Goal: Information Seeking & Learning: Learn about a topic

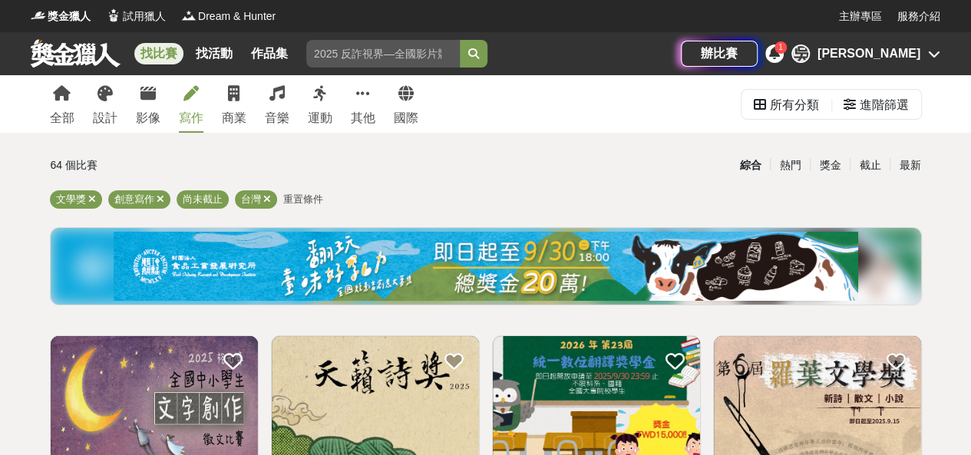
click at [896, 54] on div "[PERSON_NAME]" at bounding box center [869, 54] width 103 height 18
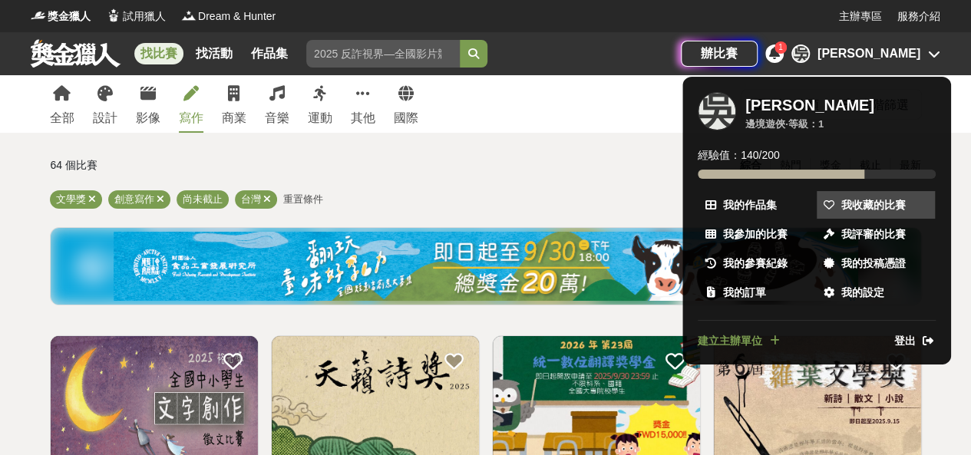
click at [878, 203] on span "我收藏的比賽" at bounding box center [873, 205] width 64 height 16
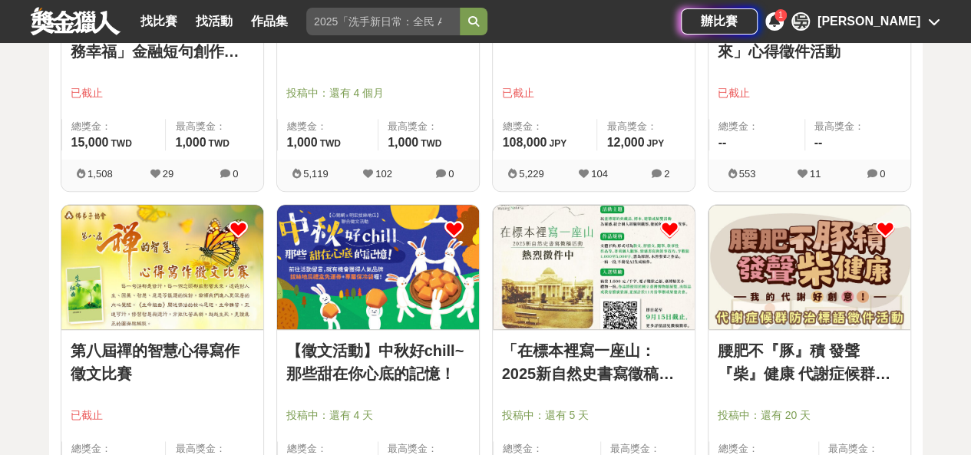
scroll to position [921, 0]
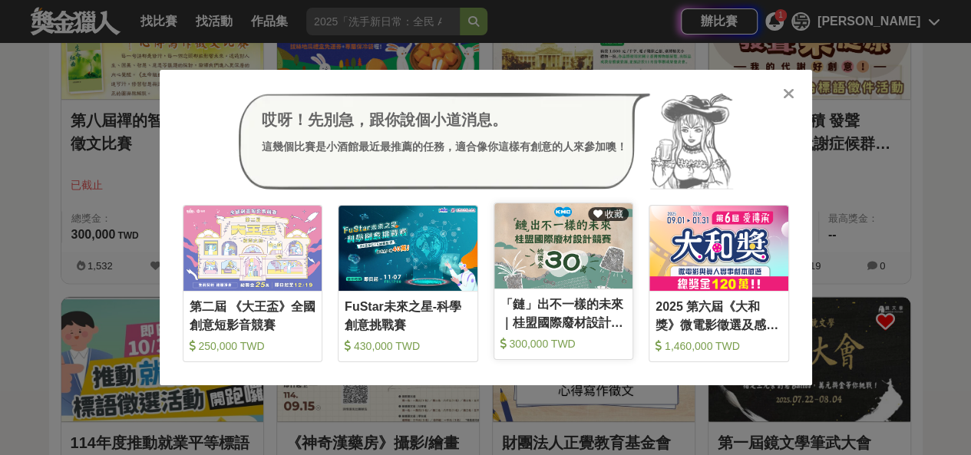
click at [537, 251] on img at bounding box center [563, 245] width 139 height 85
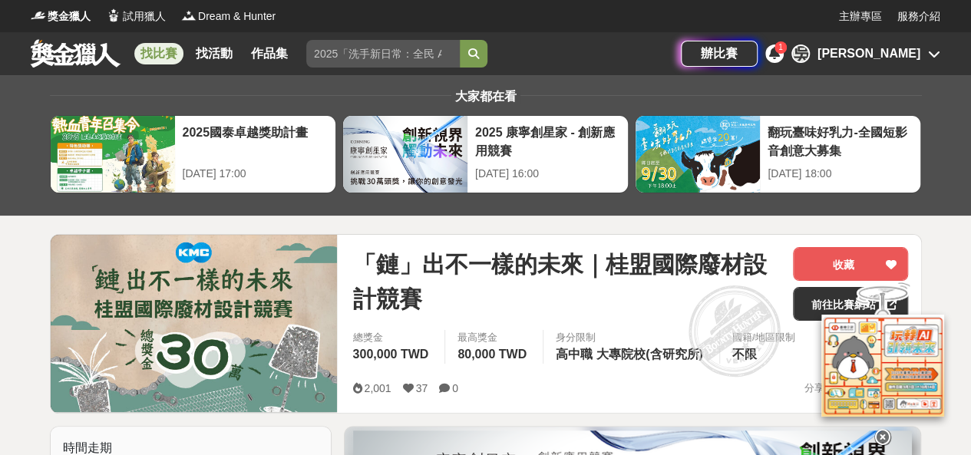
click at [162, 55] on link "找比賽" at bounding box center [158, 53] width 49 height 21
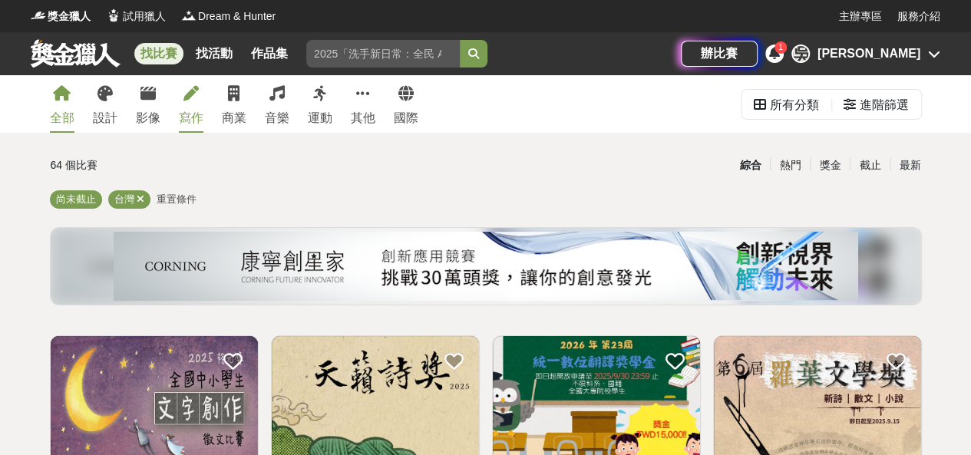
click at [189, 101] on icon at bounding box center [190, 93] width 15 height 15
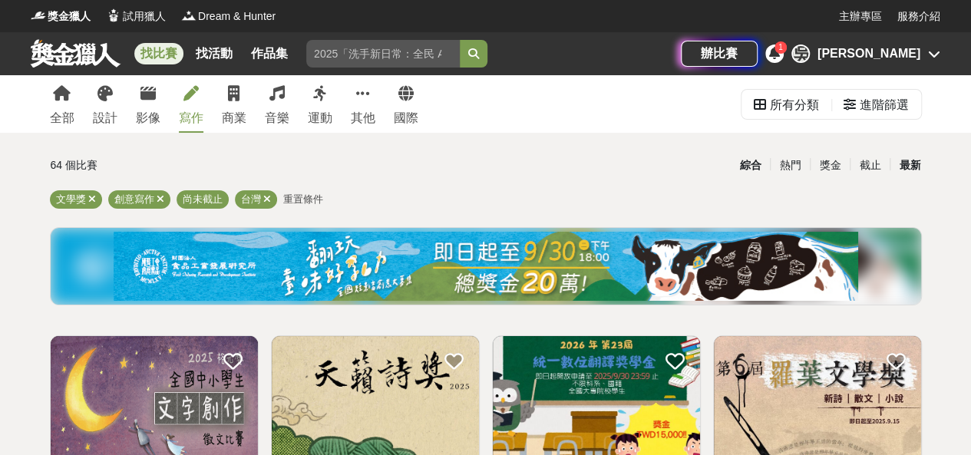
click at [910, 164] on div "最新" at bounding box center [910, 165] width 40 height 27
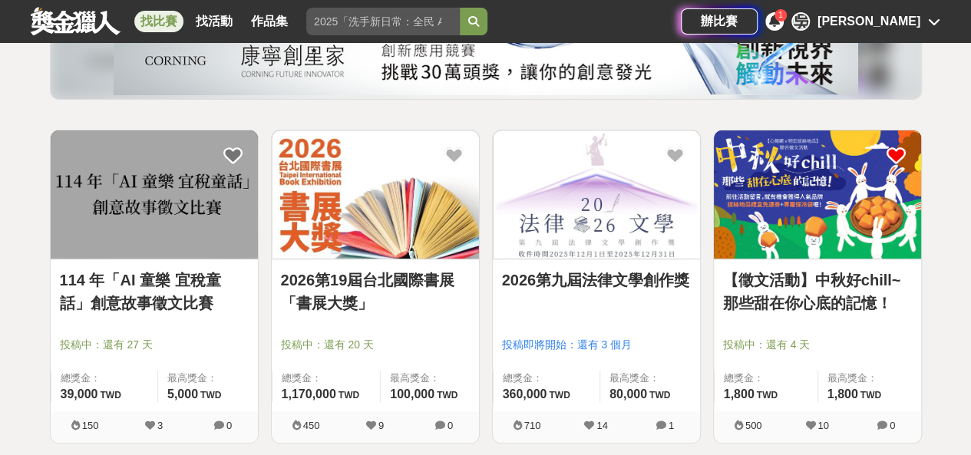
scroll to position [230, 0]
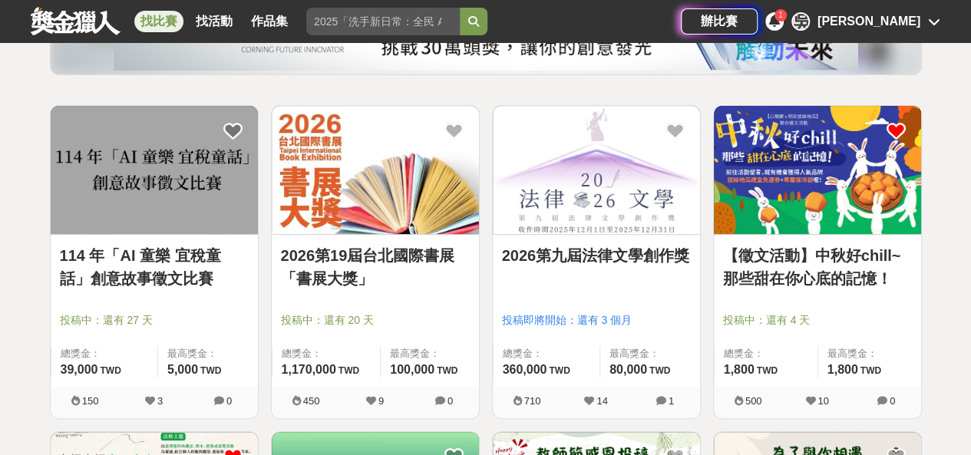
click at [137, 226] on img at bounding box center [154, 170] width 207 height 128
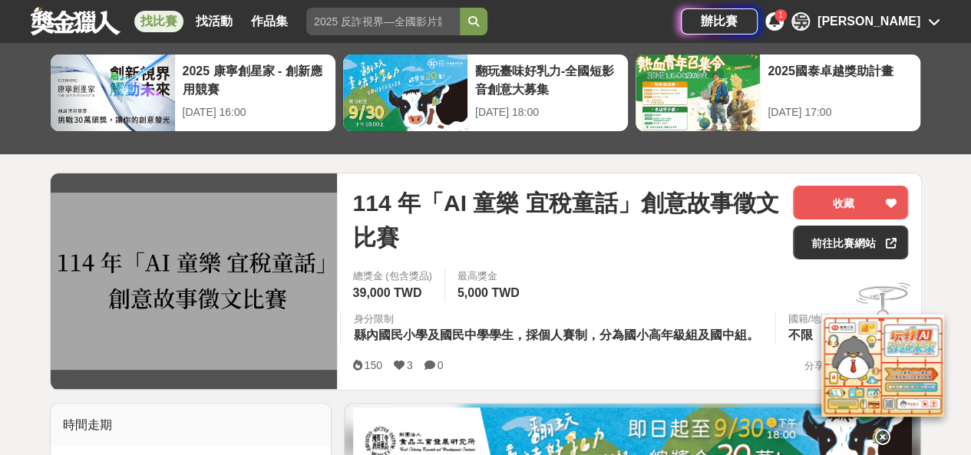
scroll to position [154, 0]
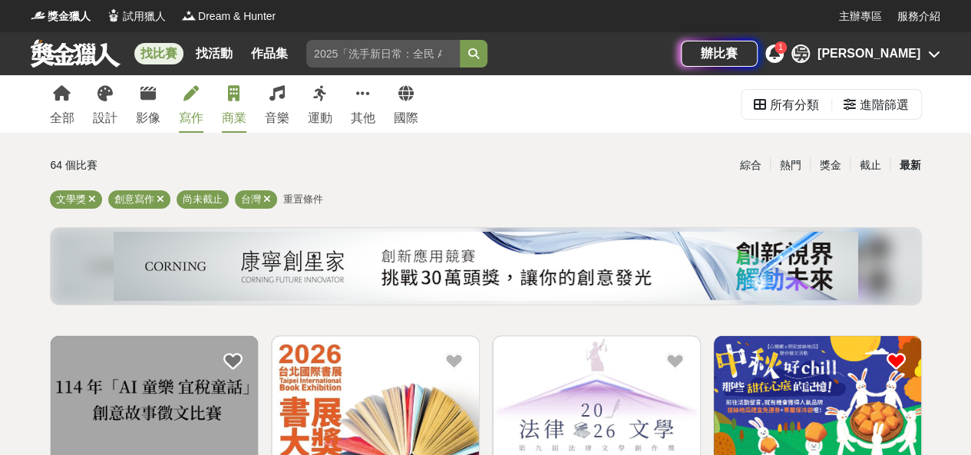
click at [225, 120] on div "商業" at bounding box center [234, 118] width 25 height 18
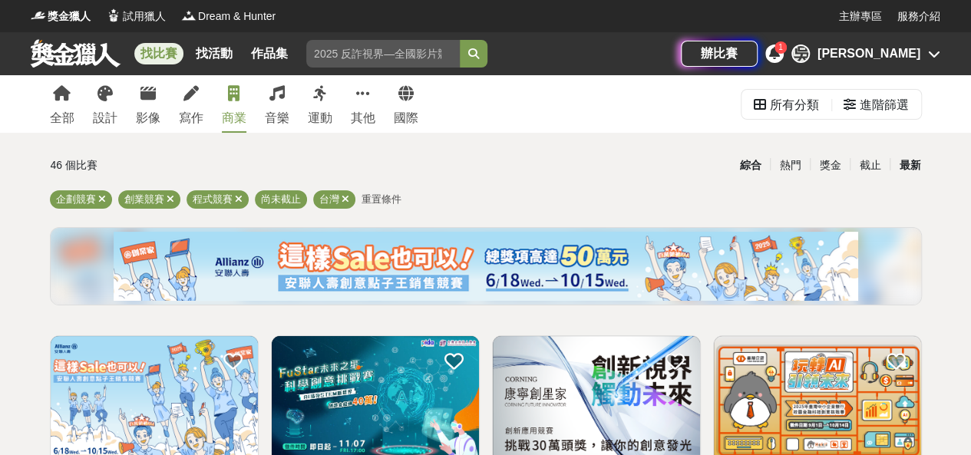
click at [903, 168] on div "最新" at bounding box center [910, 165] width 40 height 27
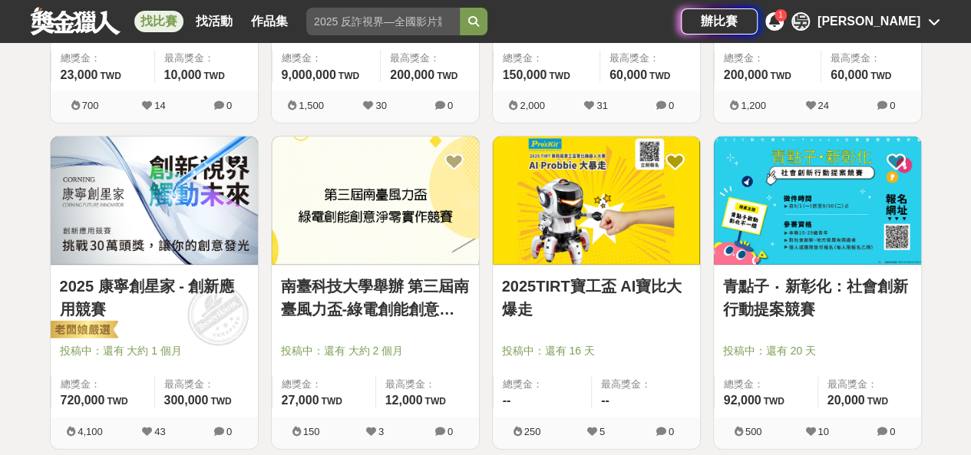
scroll to position [1919, 0]
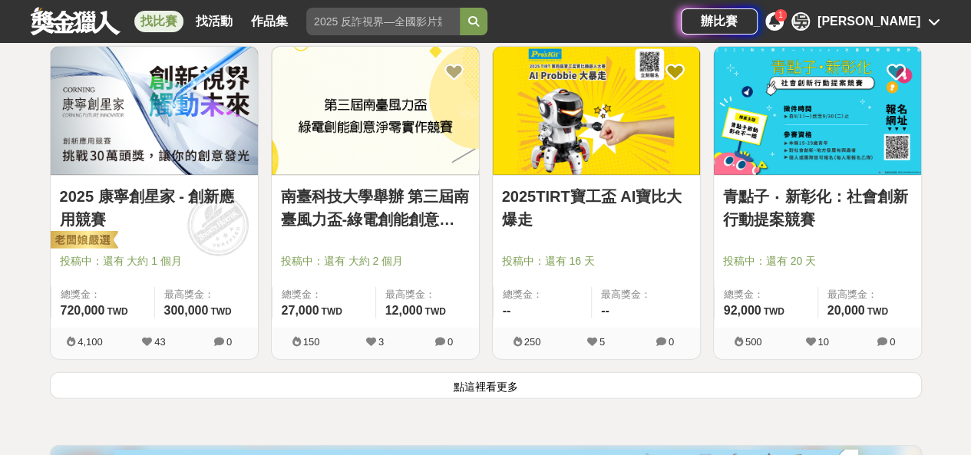
click at [464, 387] on button "點這裡看更多" at bounding box center [486, 385] width 872 height 27
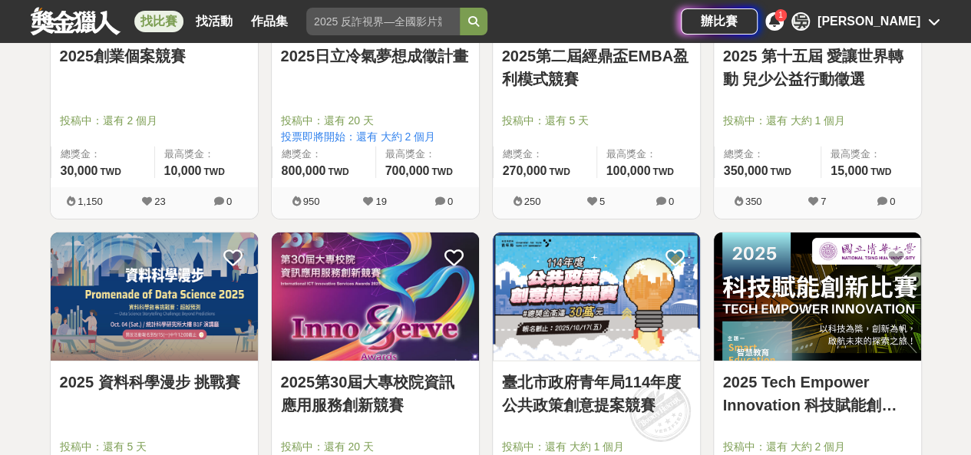
scroll to position [2380, 0]
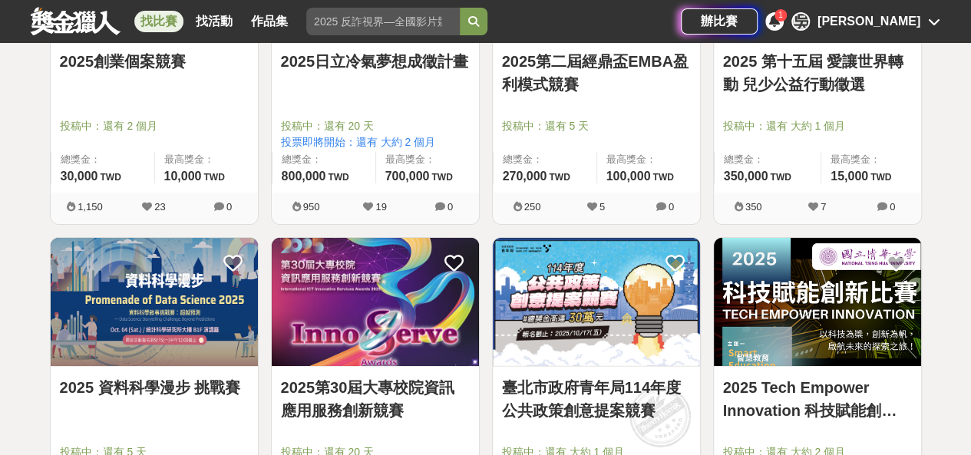
click at [913, 13] on div "[PERSON_NAME]" at bounding box center [869, 21] width 103 height 18
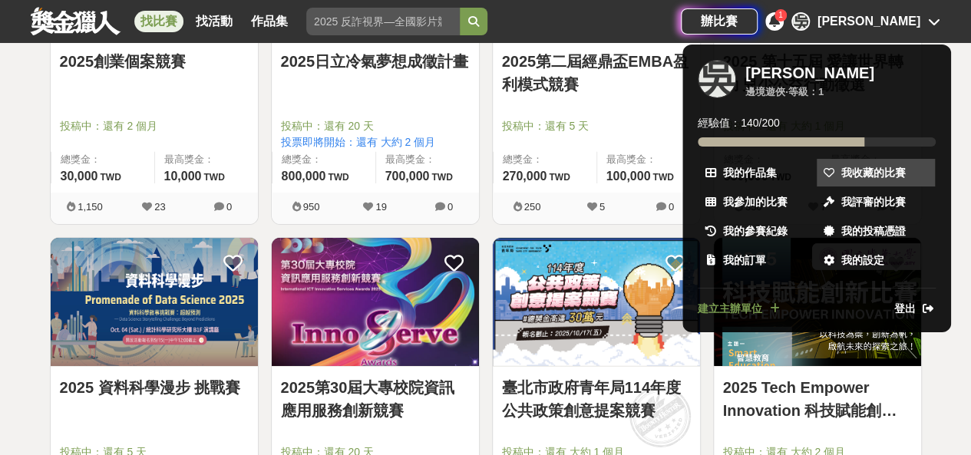
click at [885, 169] on span "我收藏的比賽" at bounding box center [873, 173] width 64 height 16
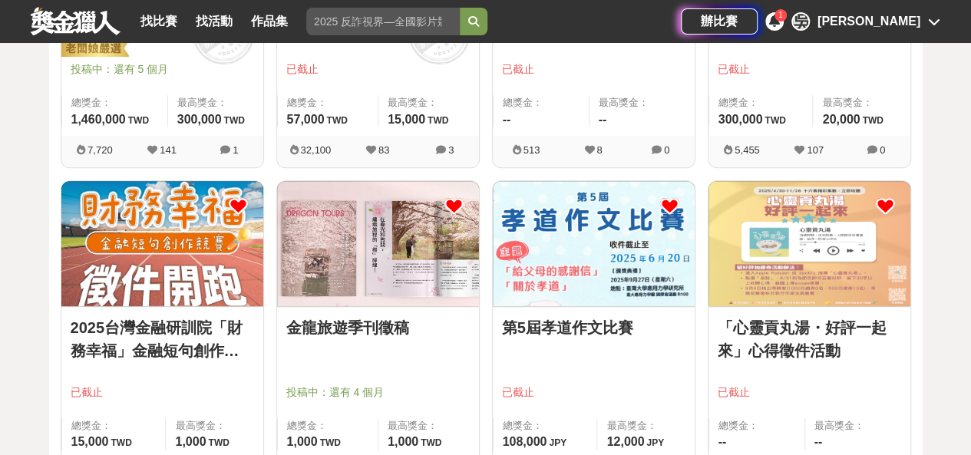
scroll to position [411, 0]
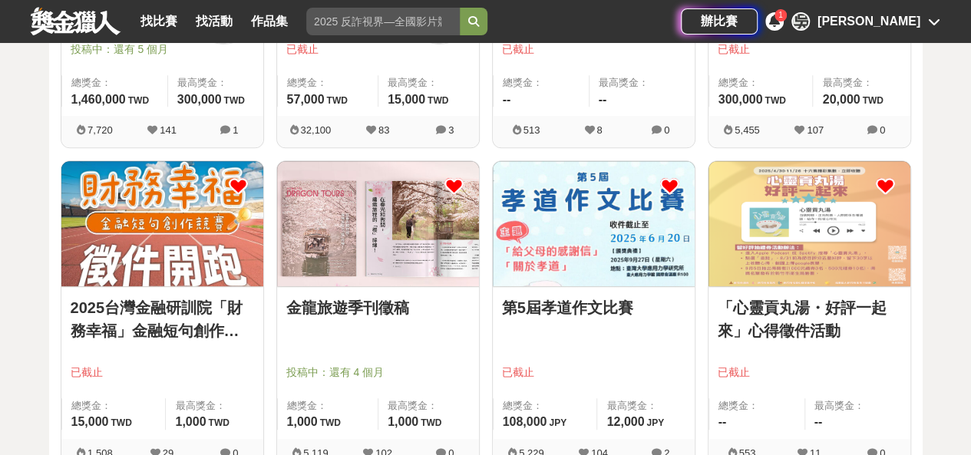
click at [795, 301] on link "「心靈貢丸湯・好評一起來」心得徵件活動" at bounding box center [809, 319] width 183 height 46
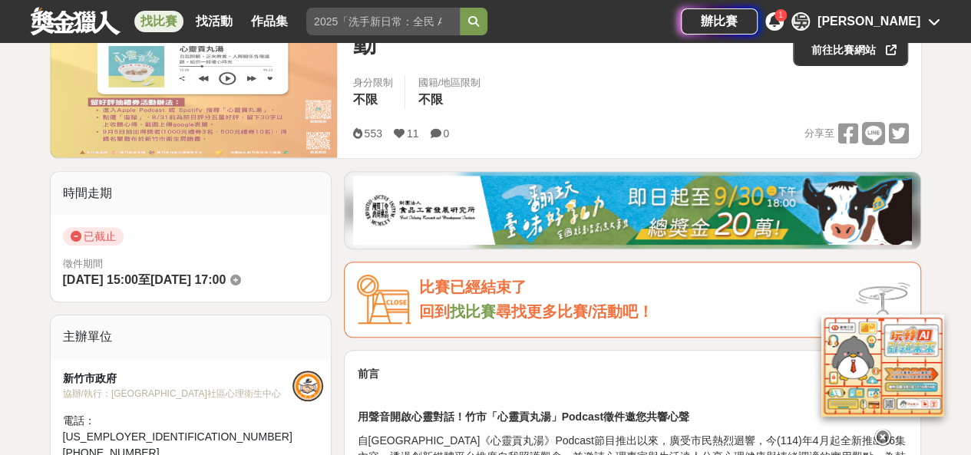
scroll to position [230, 0]
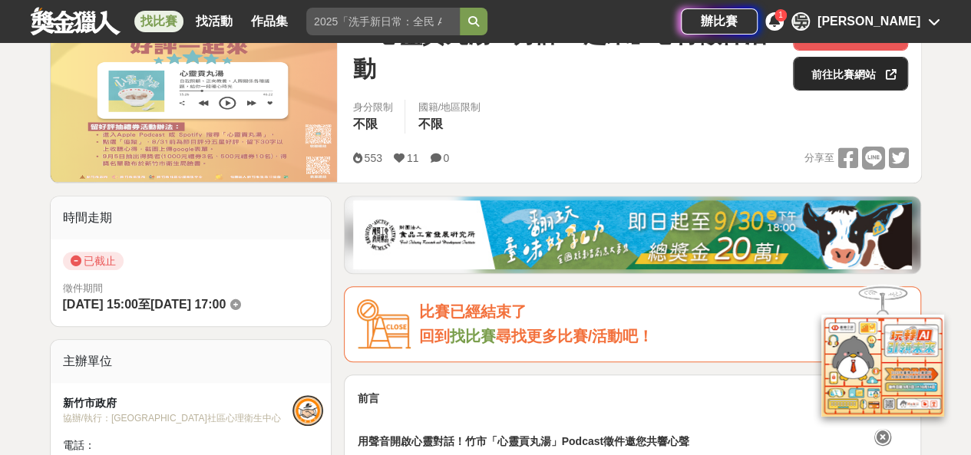
click at [854, 65] on link "前往比賽網站" at bounding box center [850, 74] width 115 height 34
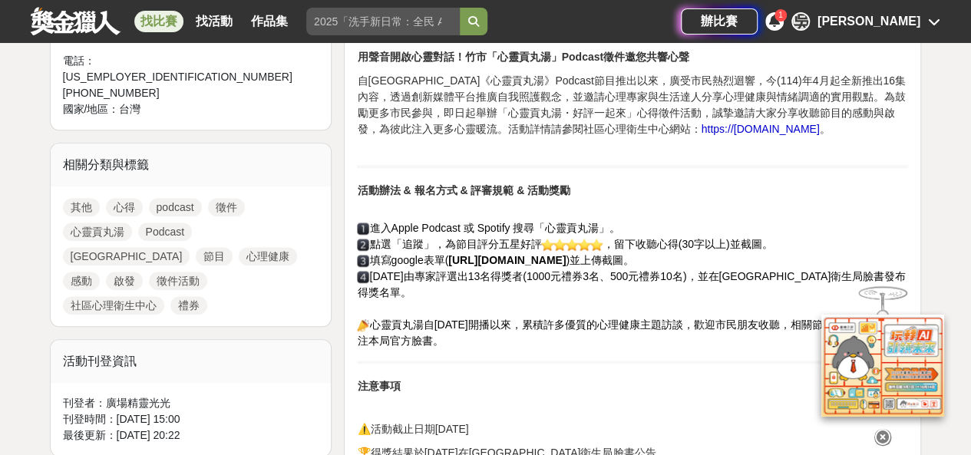
scroll to position [614, 0]
click at [898, 21] on div "[PERSON_NAME]" at bounding box center [869, 21] width 103 height 18
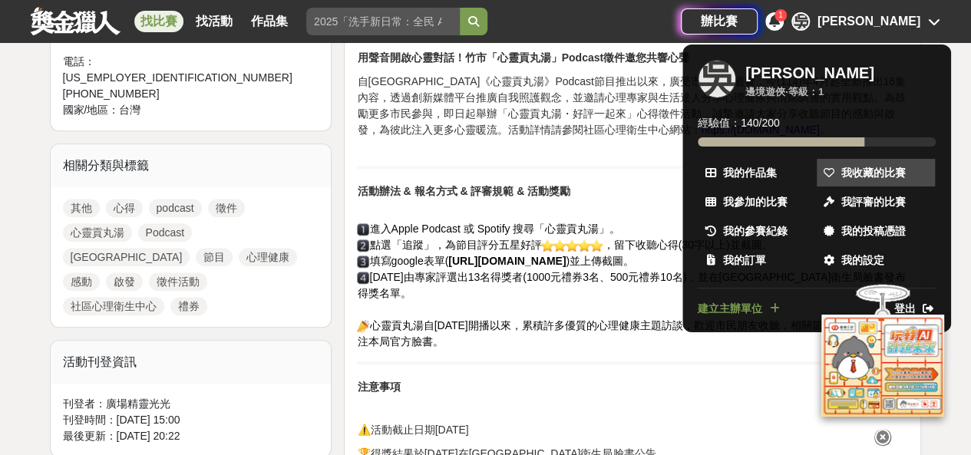
click at [875, 167] on span "我收藏的比賽" at bounding box center [873, 173] width 64 height 16
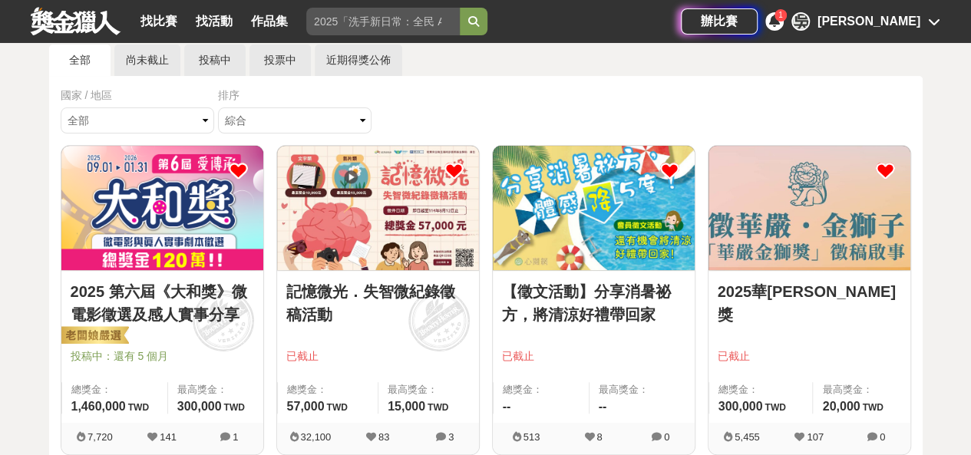
click at [369, 220] on img at bounding box center [378, 208] width 202 height 124
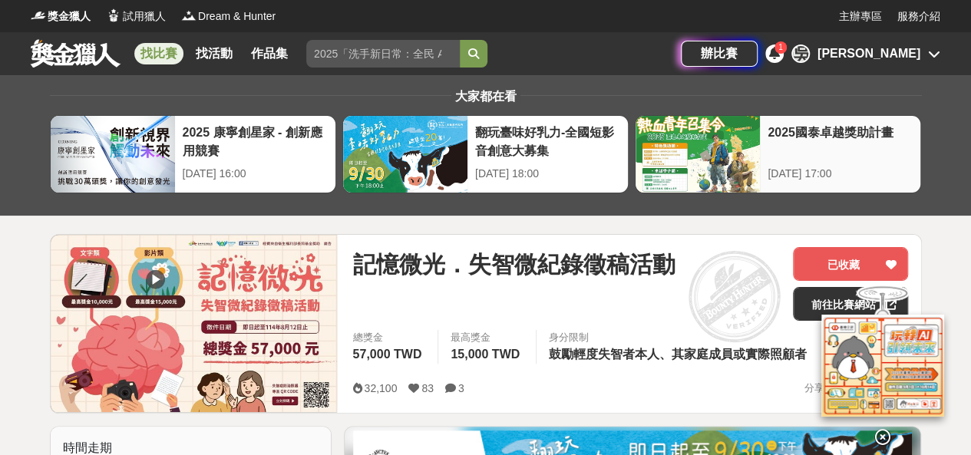
scroll to position [77, 0]
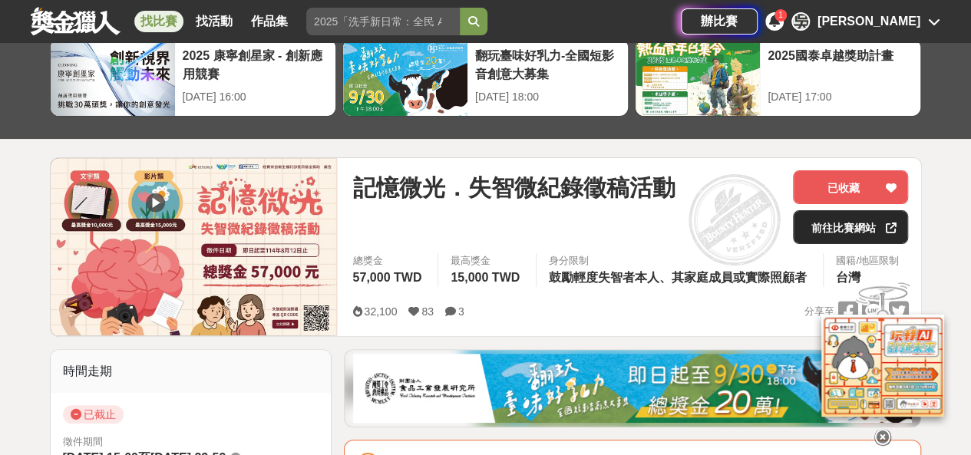
click at [829, 231] on link "前往比賽網站" at bounding box center [850, 227] width 115 height 34
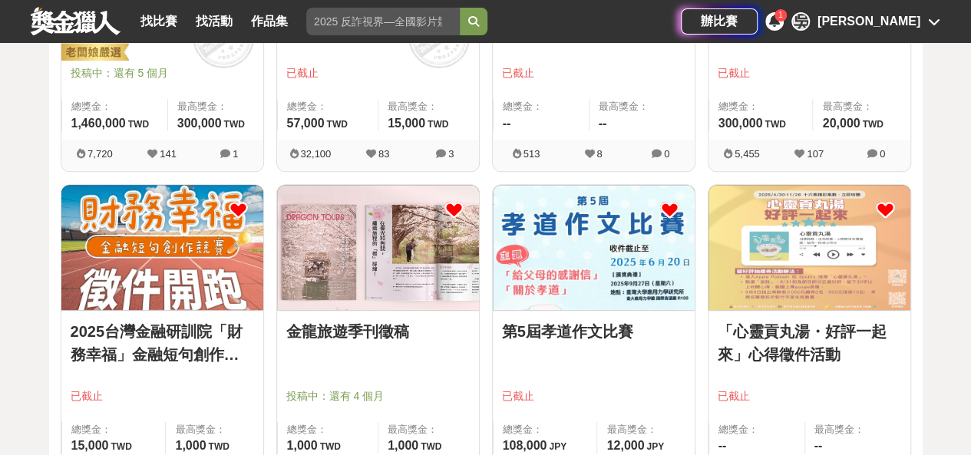
scroll to position [411, 0]
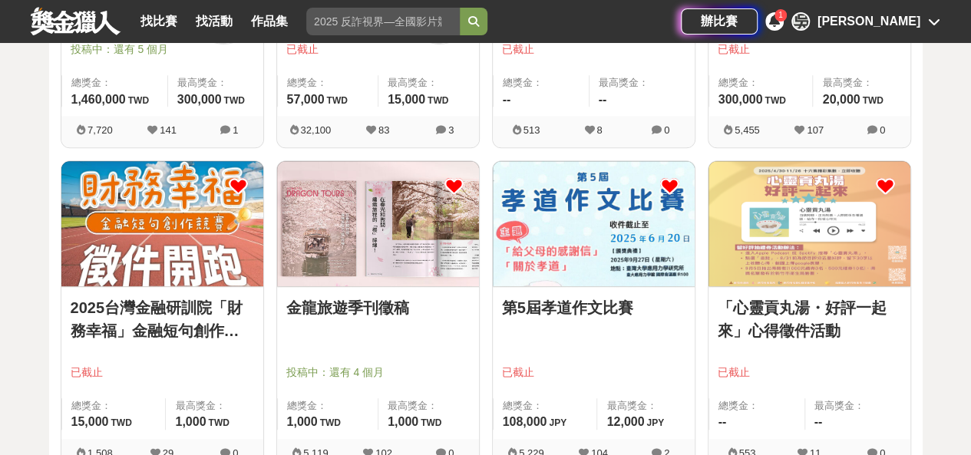
click at [134, 219] on img at bounding box center [162, 223] width 202 height 124
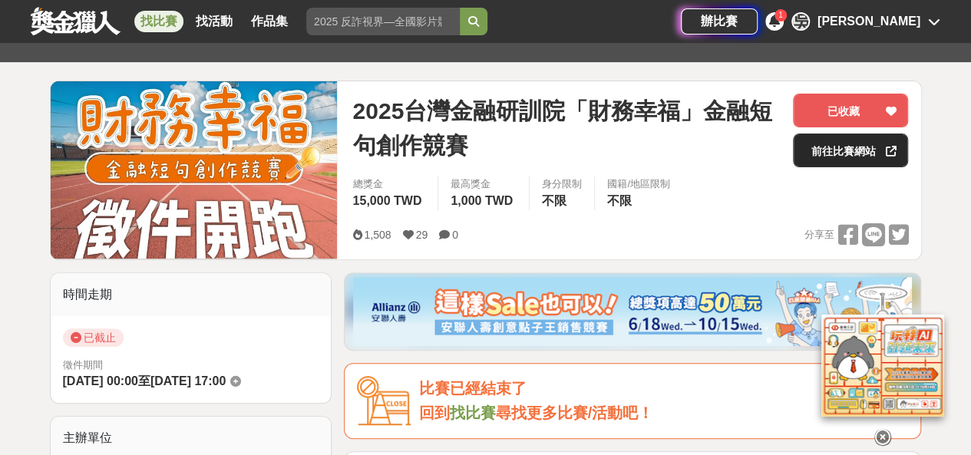
scroll to position [154, 0]
click at [826, 148] on link "前往比賽網站" at bounding box center [850, 151] width 115 height 34
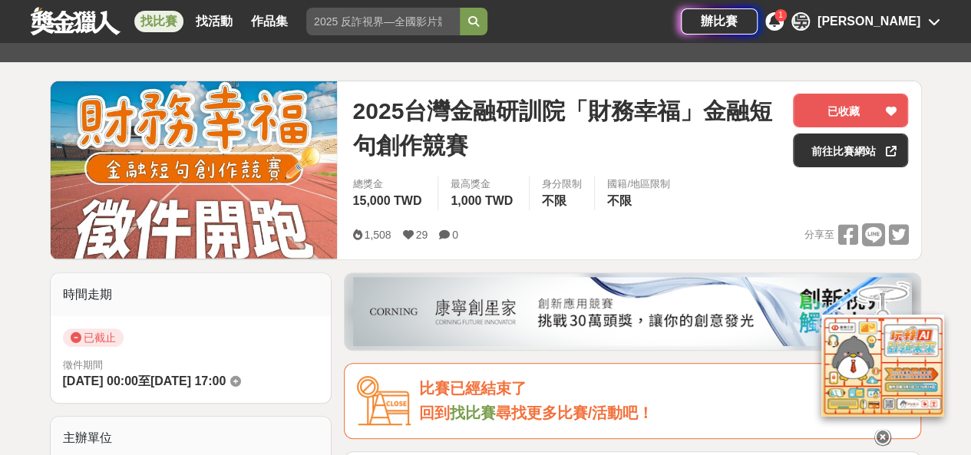
click at [907, 18] on div "[PERSON_NAME]" at bounding box center [869, 21] width 103 height 18
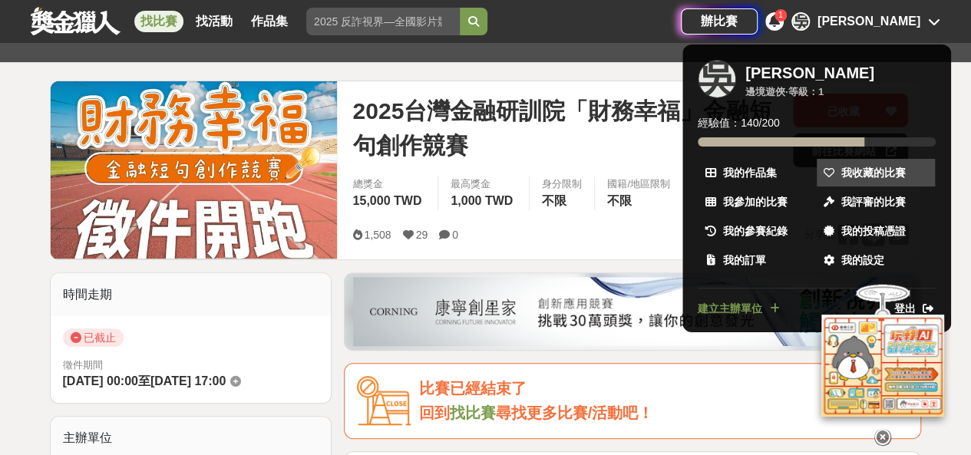
click at [877, 169] on span "我收藏的比賽" at bounding box center [873, 173] width 64 height 16
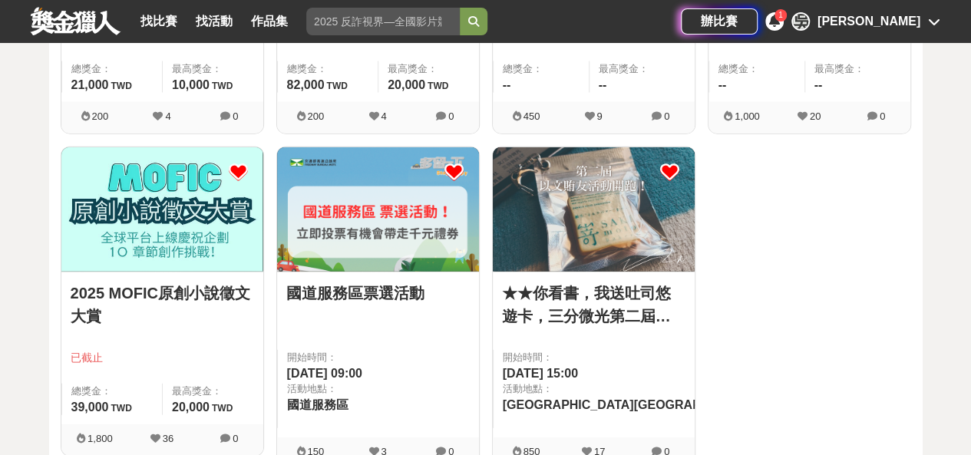
scroll to position [1793, 0]
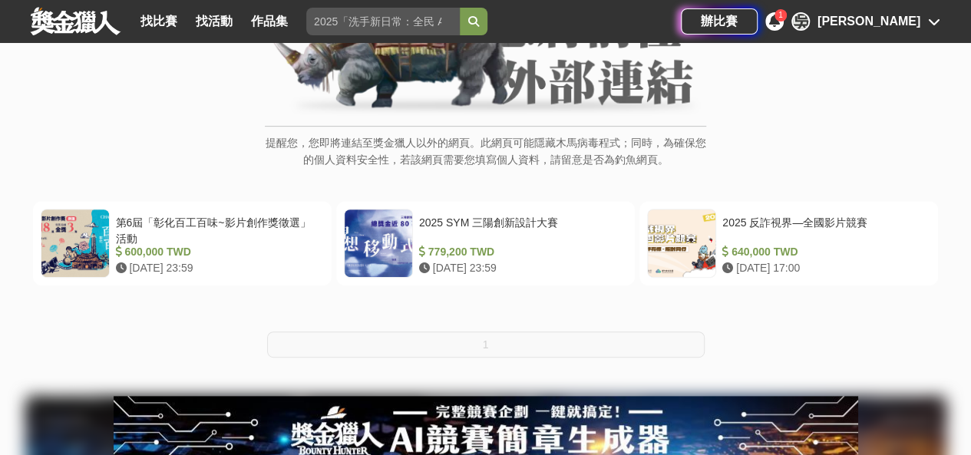
scroll to position [230, 0]
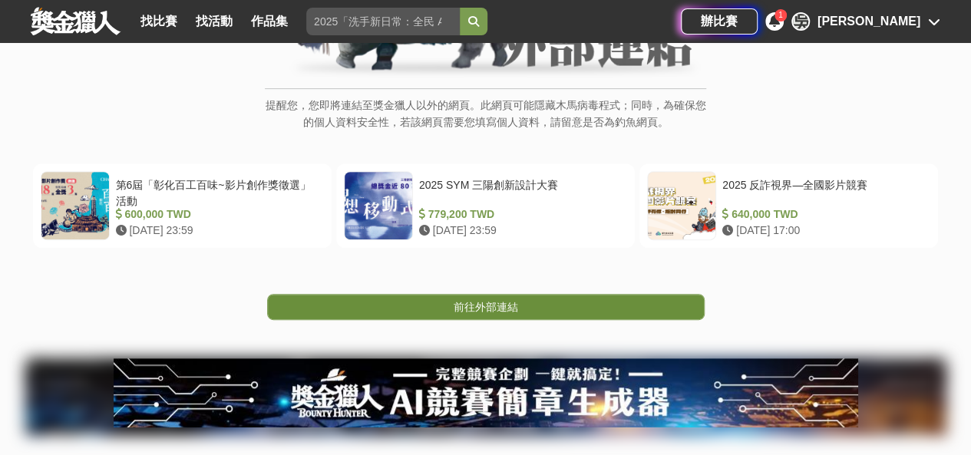
click at [488, 306] on span "前往外部連結" at bounding box center [486, 307] width 64 height 12
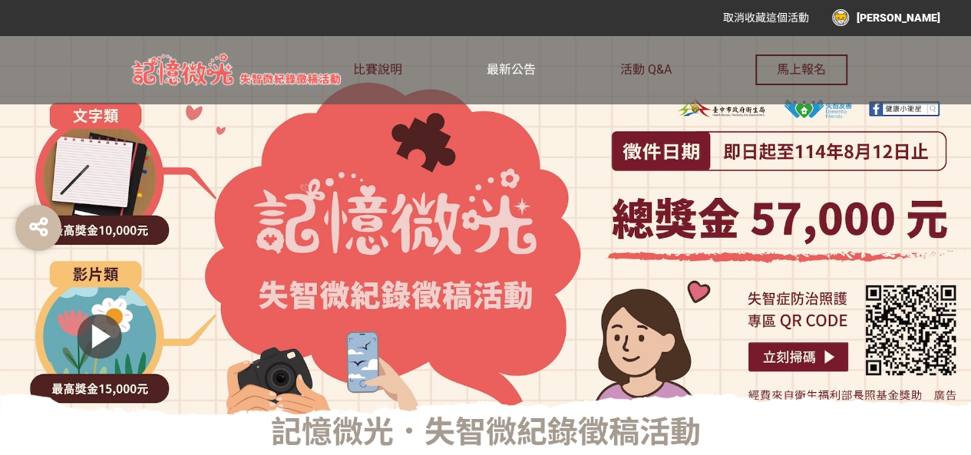
click at [529, 68] on span "最新公告" at bounding box center [511, 69] width 49 height 15
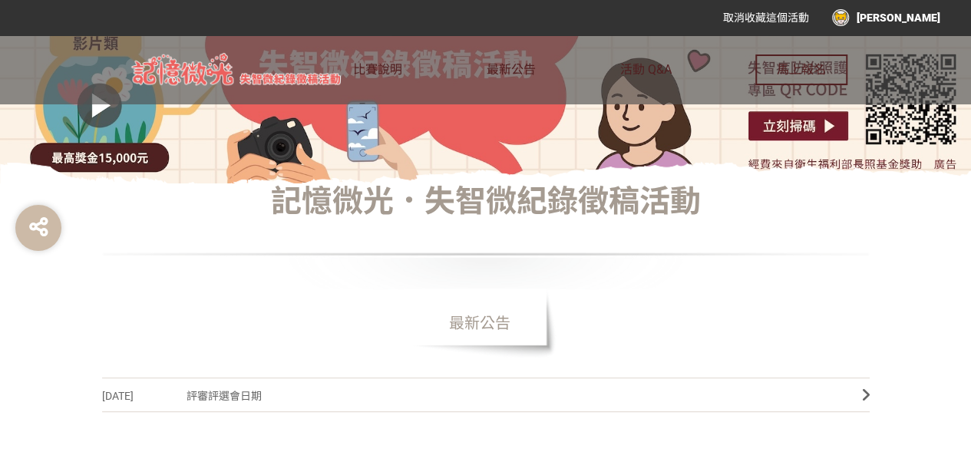
scroll to position [307, 0]
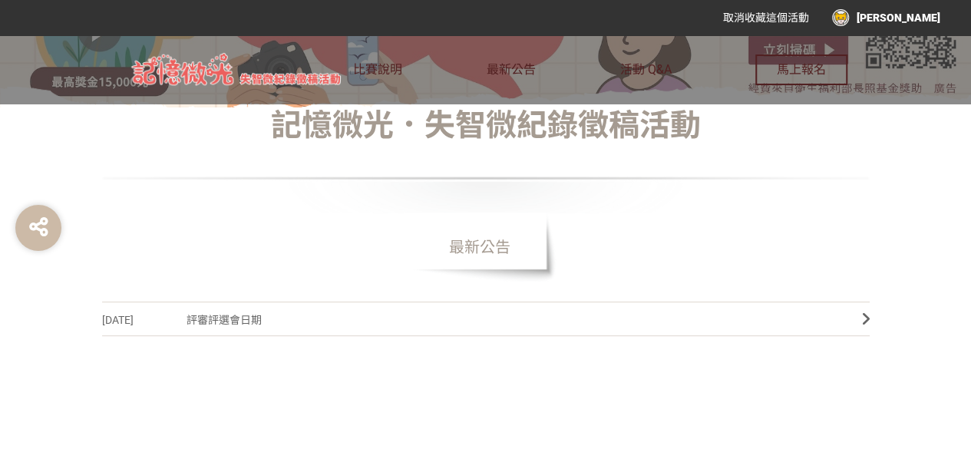
click at [243, 318] on span "評審評選會日期" at bounding box center [513, 320] width 653 height 35
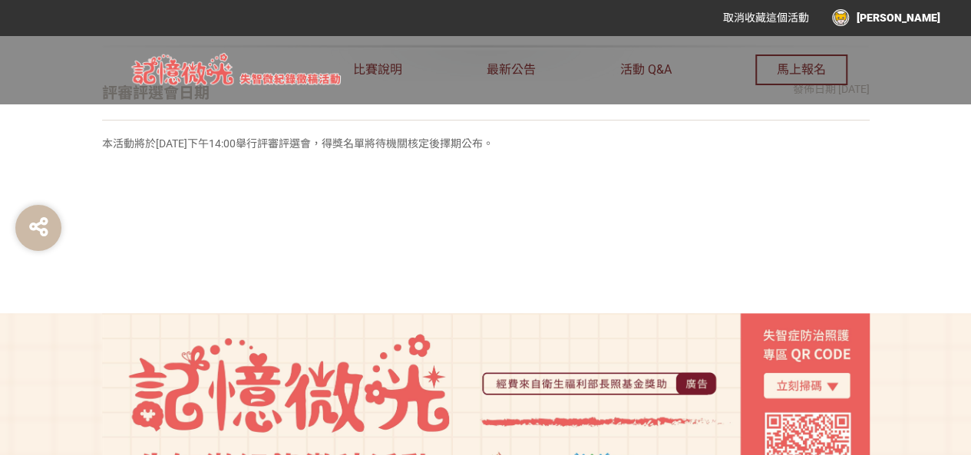
scroll to position [520, 0]
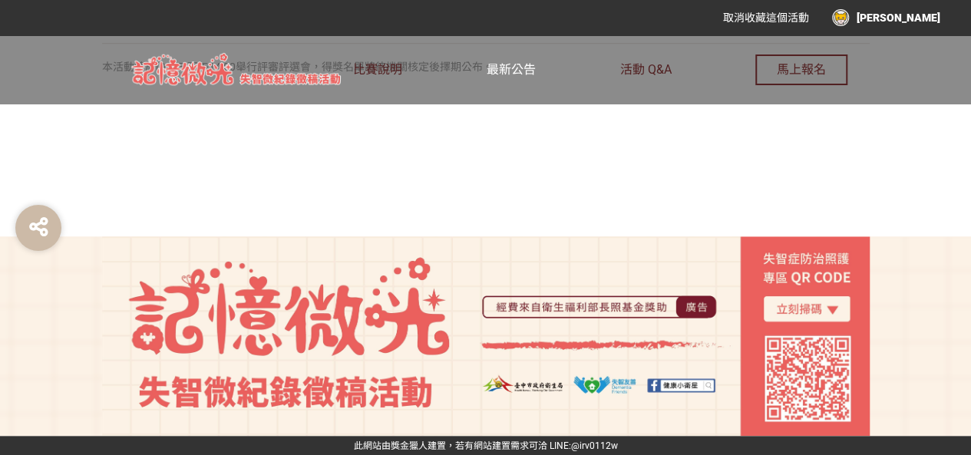
click at [508, 64] on span "最新公告" at bounding box center [511, 69] width 49 height 15
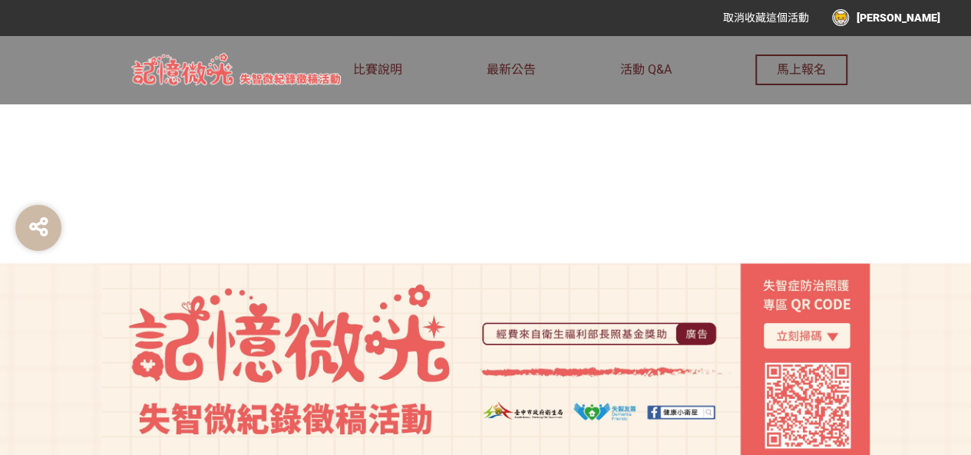
scroll to position [691, 0]
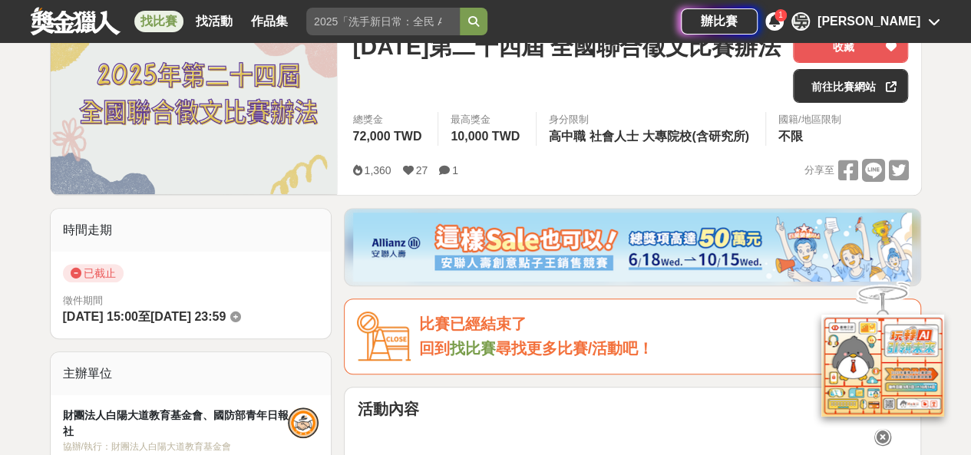
scroll to position [230, 0]
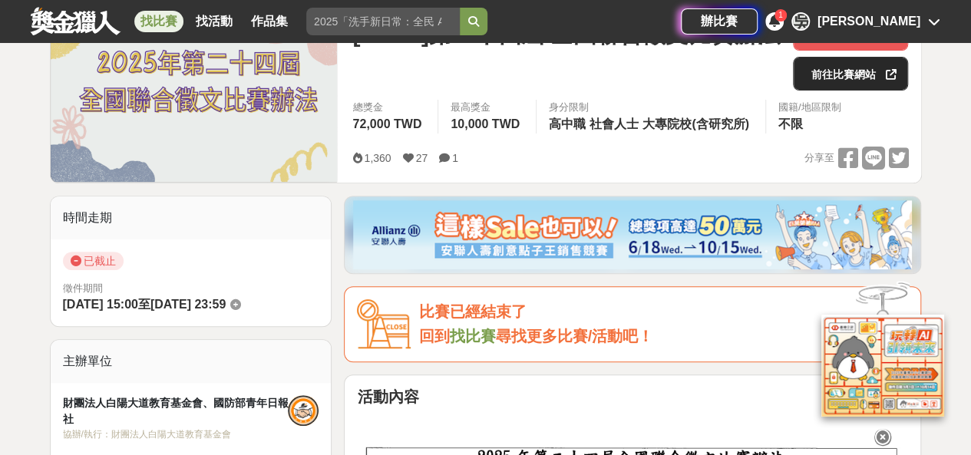
click at [840, 78] on link "前往比賽網站" at bounding box center [850, 74] width 115 height 34
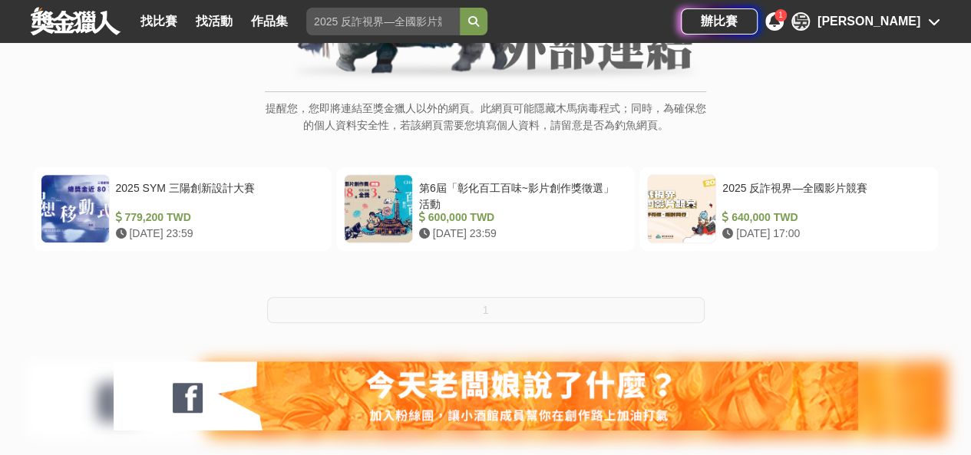
scroll to position [230, 0]
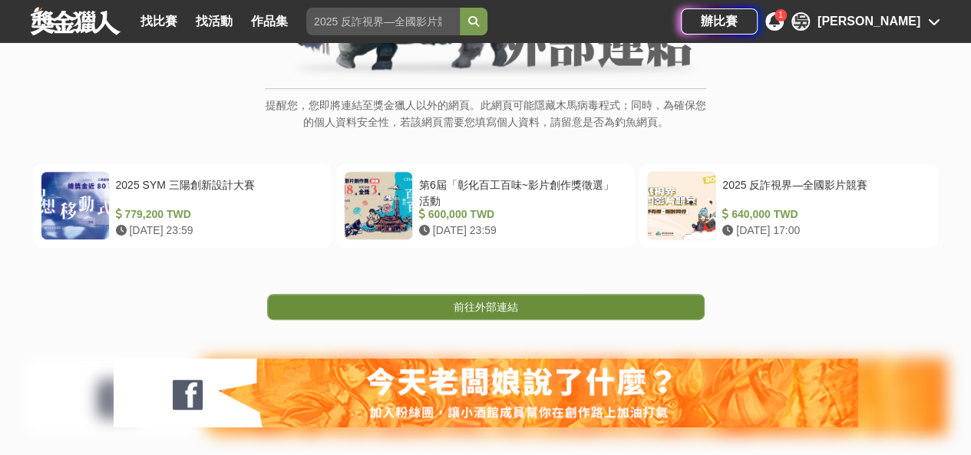
click at [482, 305] on span "前往外部連結" at bounding box center [486, 307] width 64 height 12
